Goal: Find specific page/section

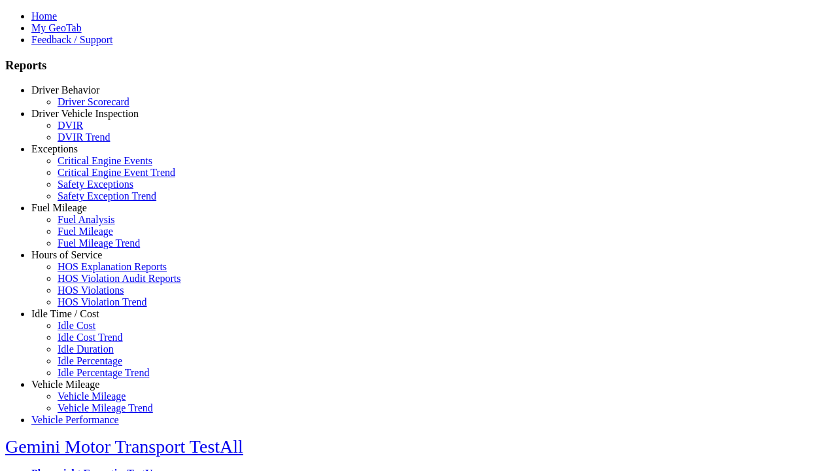
click at [75, 154] on link "Exceptions" at bounding box center [54, 148] width 46 height 11
click at [85, 190] on link "Safety Exceptions" at bounding box center [96, 184] width 76 height 11
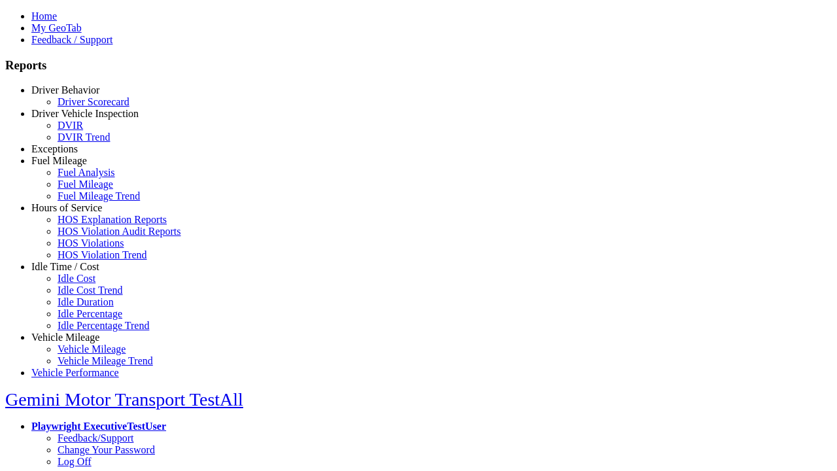
select select "**********"
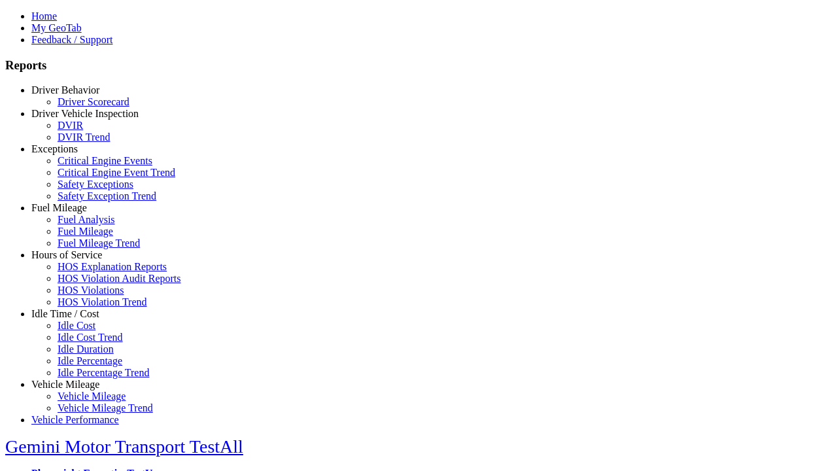
type input "**********"
